Goal: Find specific page/section: Find specific page/section

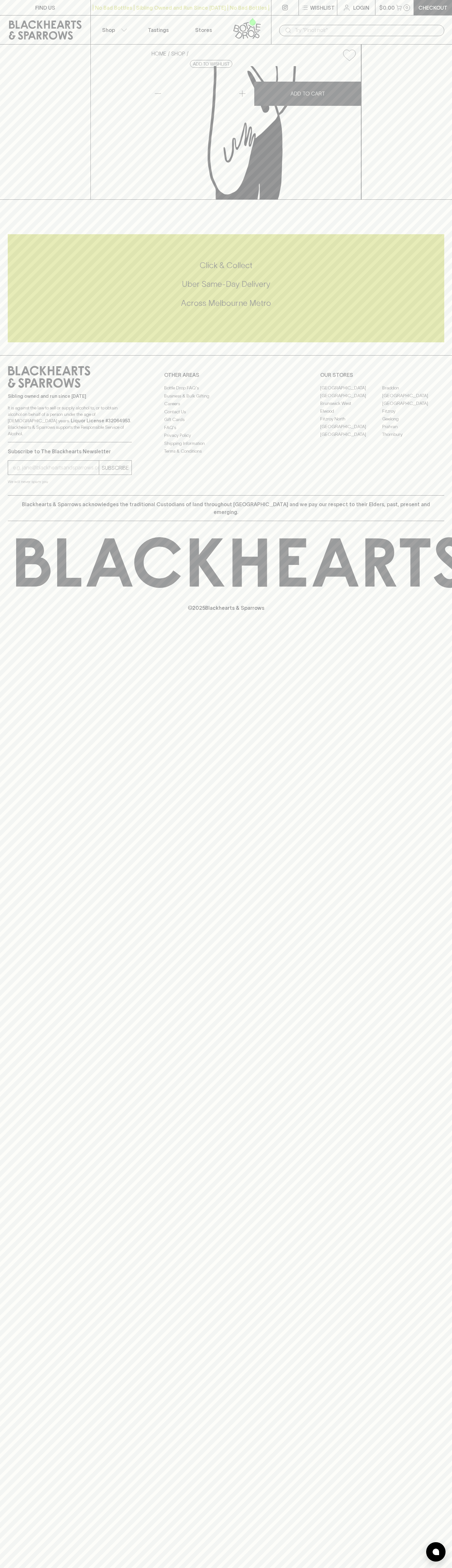
click at [75, 4] on link "FIND US" at bounding box center [45, 7] width 90 height 15
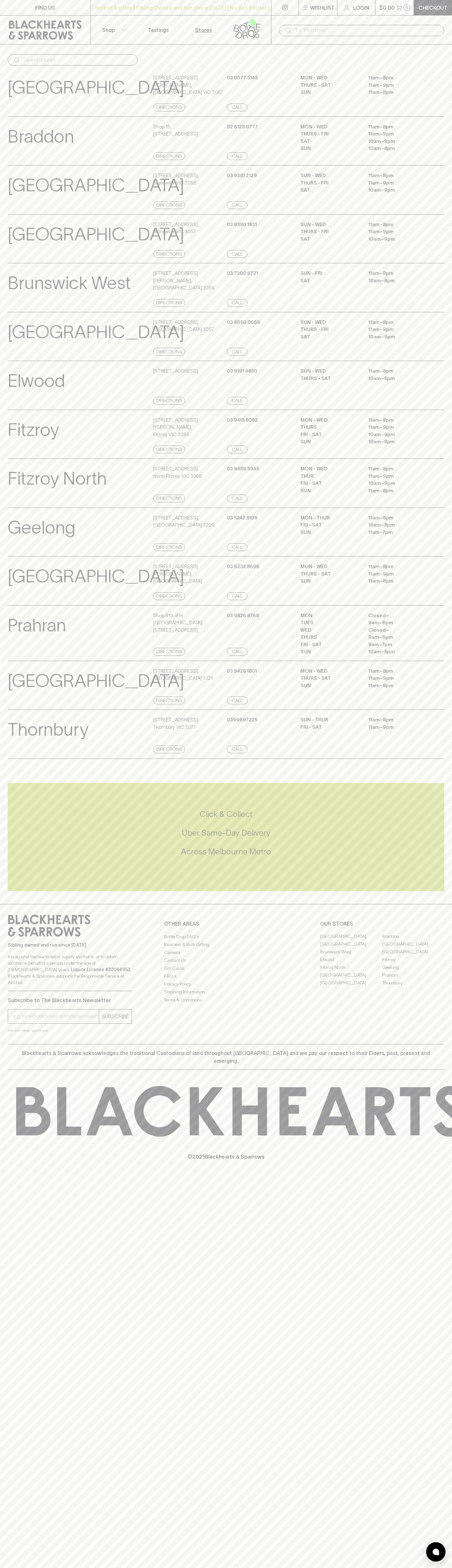
click at [211, 1567] on html "FIND US | No Bad Bottles | Sibling Owned and Run Since [DATE] | No Bad Bottles …" at bounding box center [226, 784] width 452 height 1568
click at [9, 687] on div "[GEOGRAPHIC_DATA] Details [STREET_ADDRESS] Directions [PHONE_NUMBER] Call MON -…" at bounding box center [226, 685] width 436 height 49
